Goal: Task Accomplishment & Management: Use online tool/utility

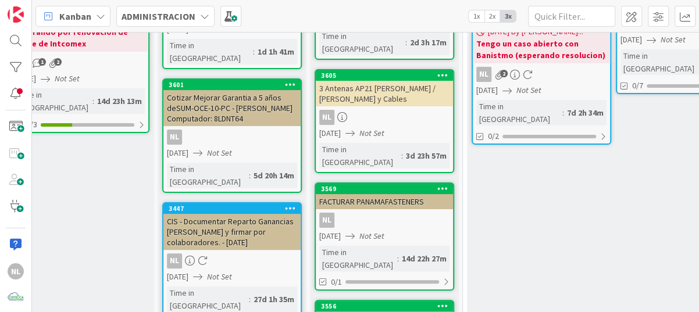
scroll to position [58, 183]
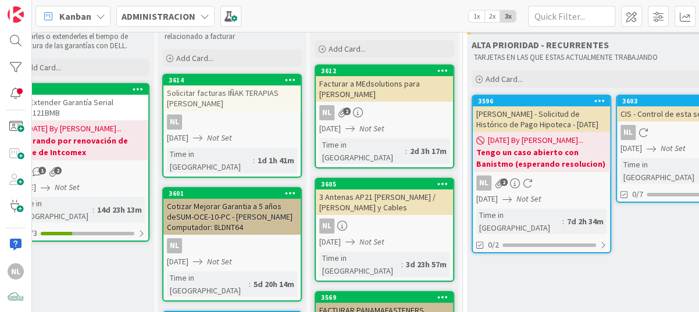
click at [666, 134] on link "3603 CIS - Control de esta semana 8/11/2025 NL 11/08/2025 Not Set Time in Colum…" at bounding box center [686, 149] width 140 height 108
click at [666, 134] on div "0 GARANTIAS - CORREGUIR Aquí van tarjetas que hacen referencias a equipos que s…" at bounding box center [365, 172] width 667 height 280
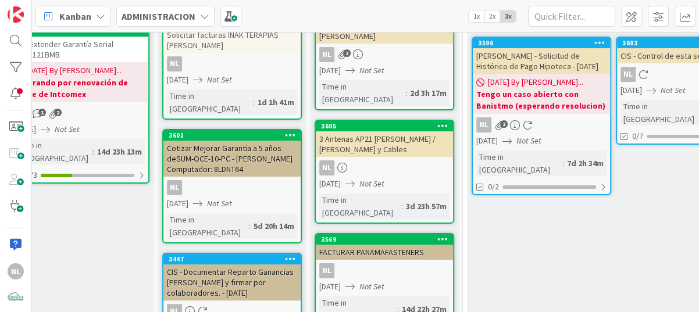
scroll to position [175, 183]
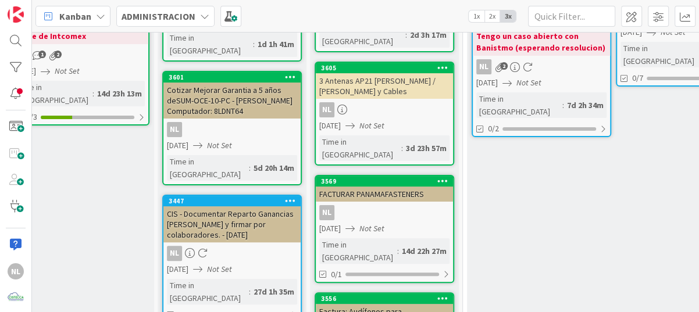
click at [384, 205] on div "NL" at bounding box center [384, 212] width 137 height 15
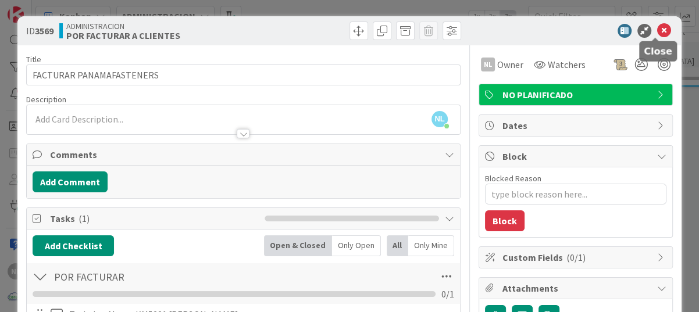
click at [660, 30] on icon at bounding box center [664, 31] width 14 height 14
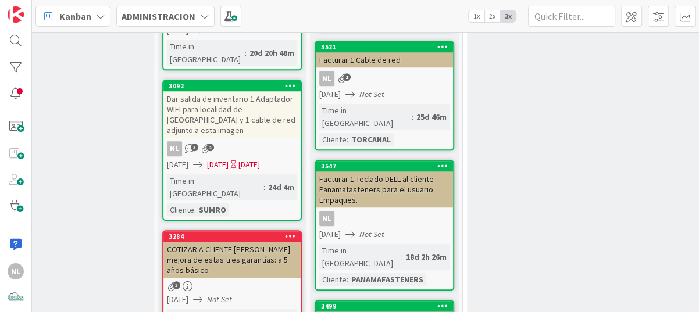
scroll to position [698, 183]
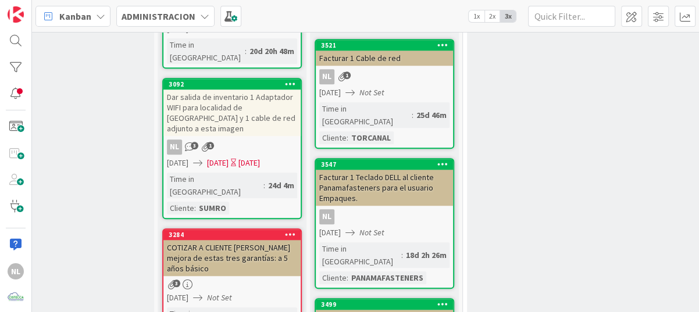
click at [371, 170] on div "Facturar 1 Teclado DELL al cliente Panamafasteners para el usuario Empaques." at bounding box center [384, 188] width 137 height 36
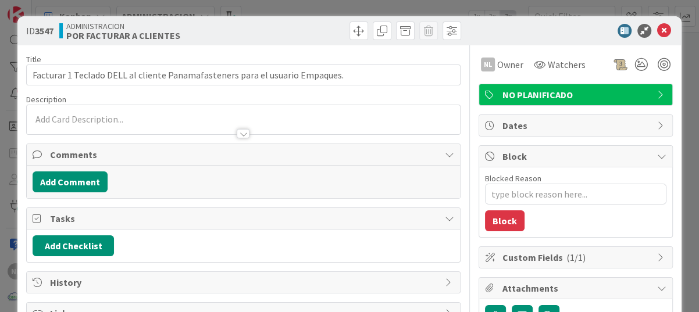
type textarea "x"
click at [657, 33] on icon at bounding box center [664, 31] width 14 height 14
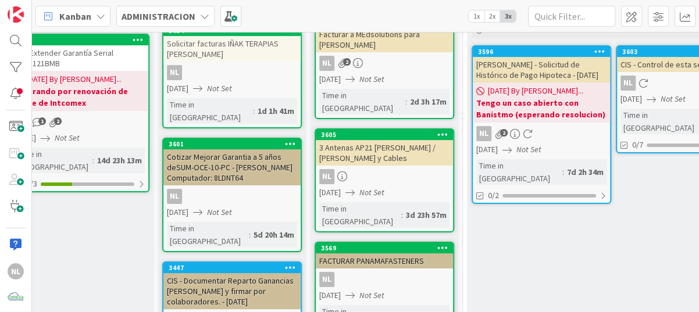
scroll to position [107, 183]
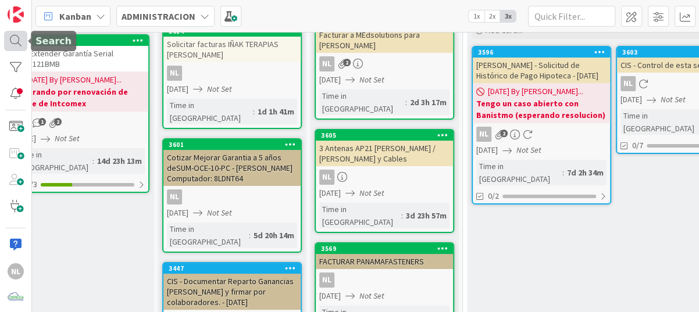
click at [8, 41] on div at bounding box center [15, 41] width 23 height 21
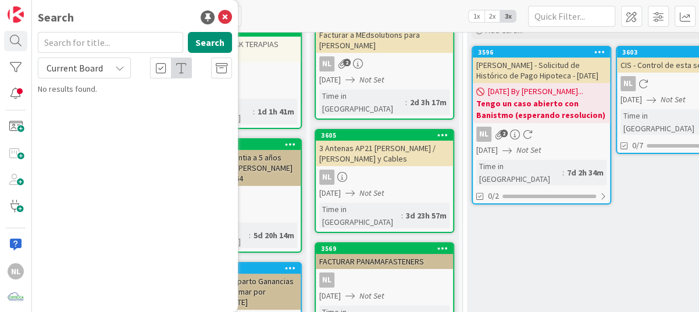
click at [116, 44] on input "text" at bounding box center [110, 42] width 145 height 21
type input "monitor jennifer"
click at [213, 43] on button "Search" at bounding box center [210, 42] width 44 height 21
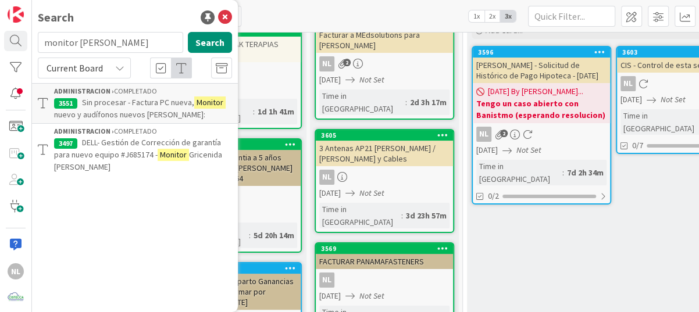
click at [136, 105] on span "Sin procesar - Factura PC nueva," at bounding box center [138, 102] width 112 height 10
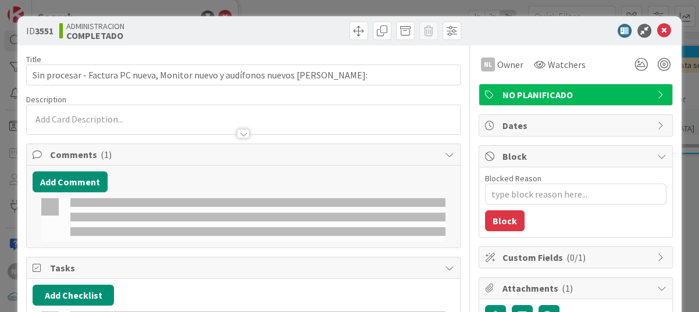
type textarea "x"
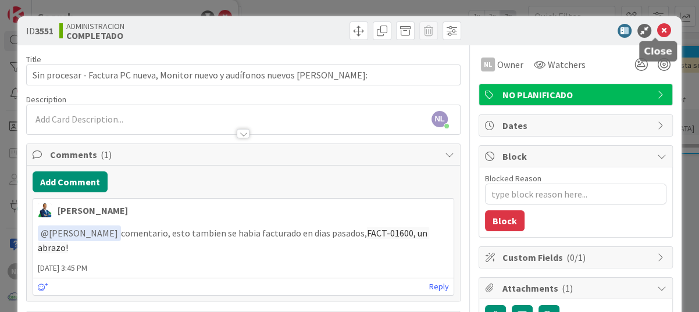
click at [660, 30] on icon at bounding box center [664, 31] width 14 height 14
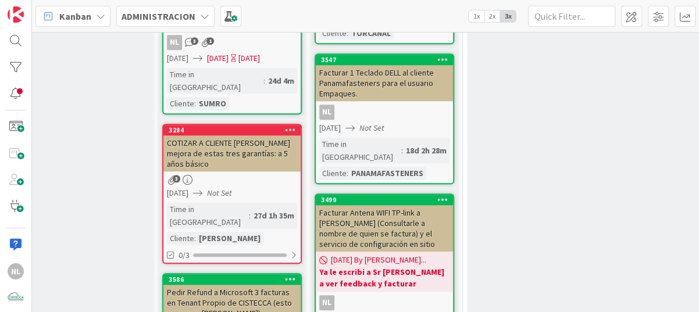
scroll to position [689, 183]
